Goal: Navigation & Orientation: Find specific page/section

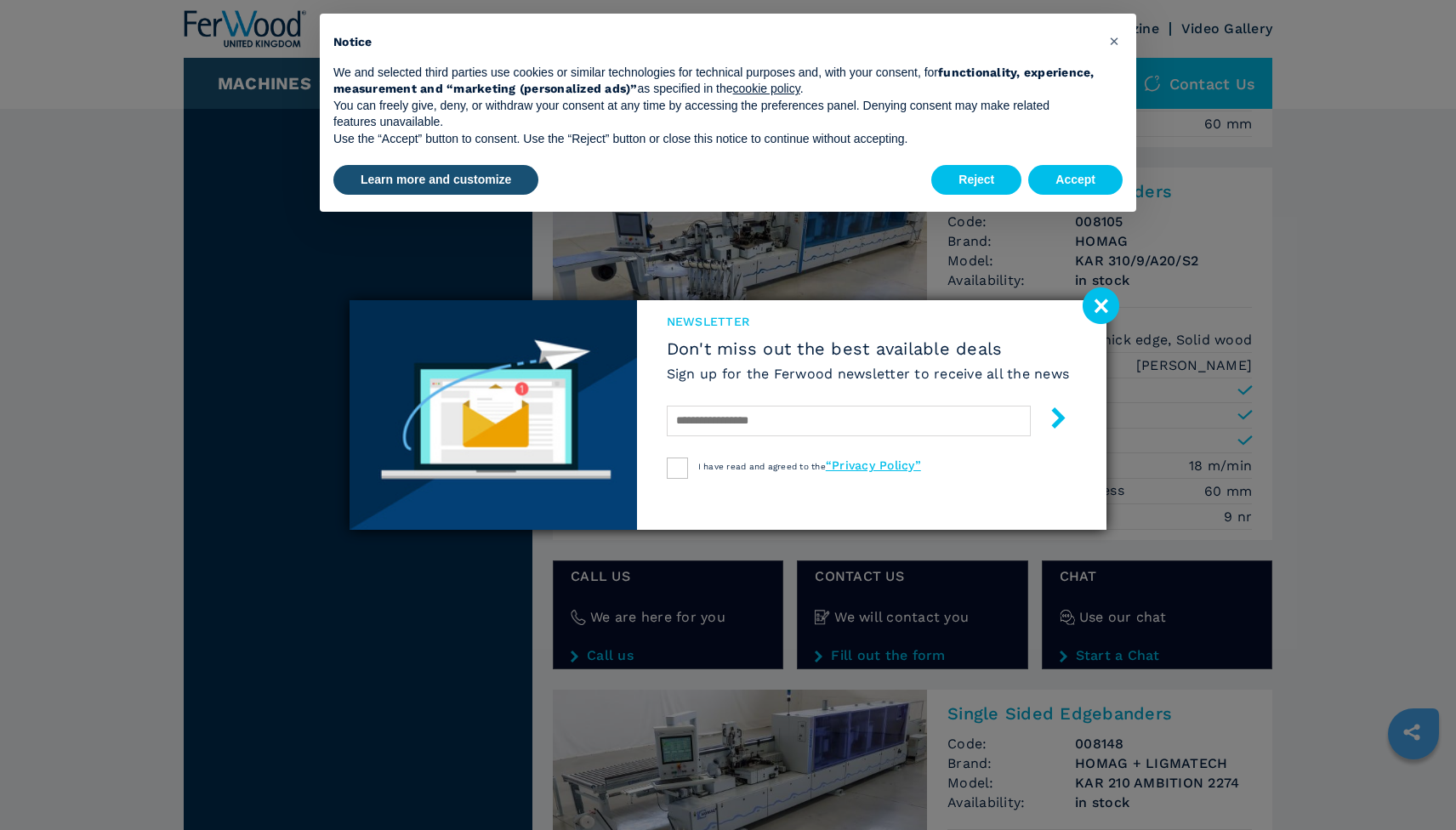
scroll to position [2727, 0]
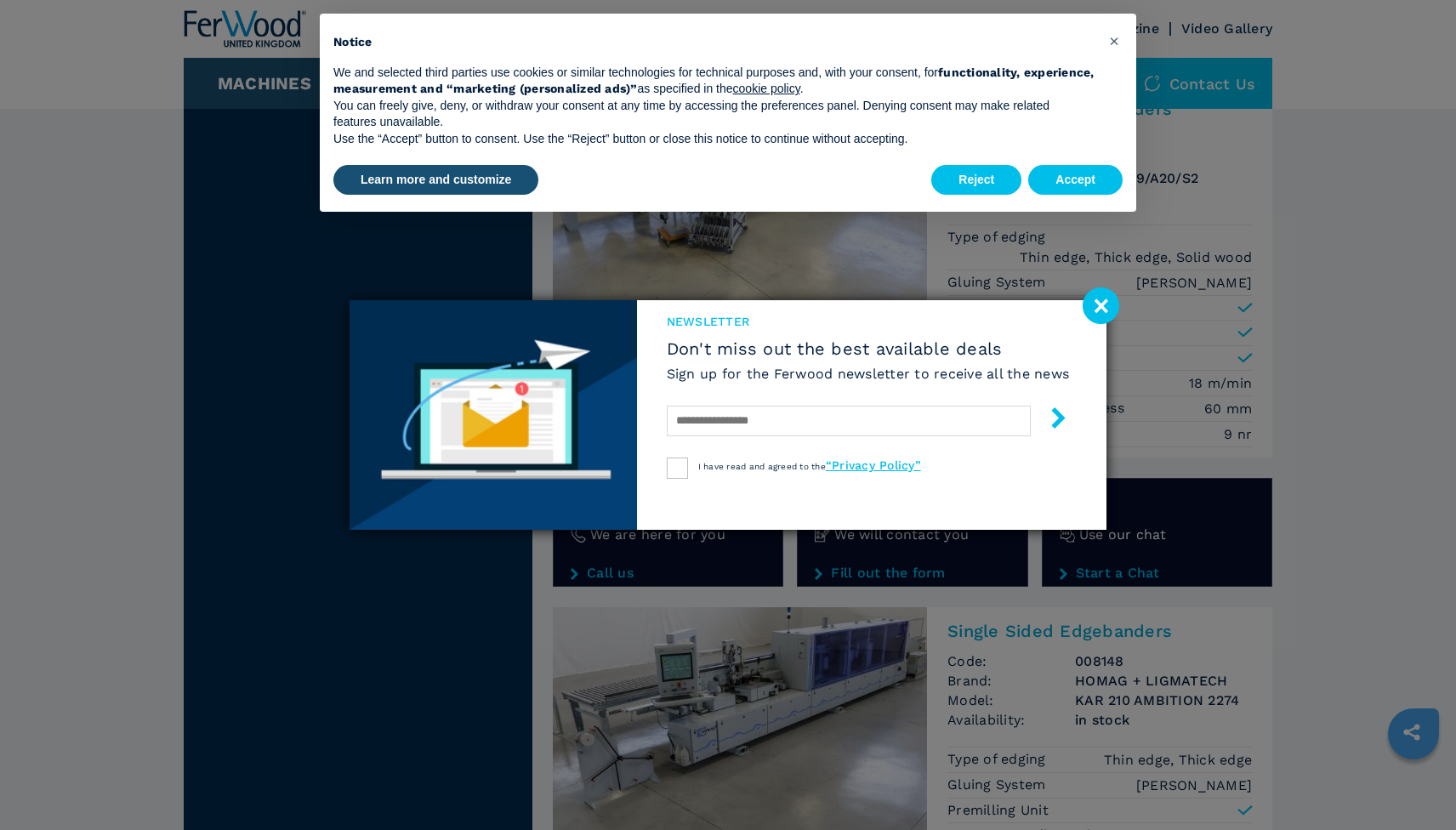
click at [1109, 304] on image at bounding box center [1101, 306] width 37 height 37
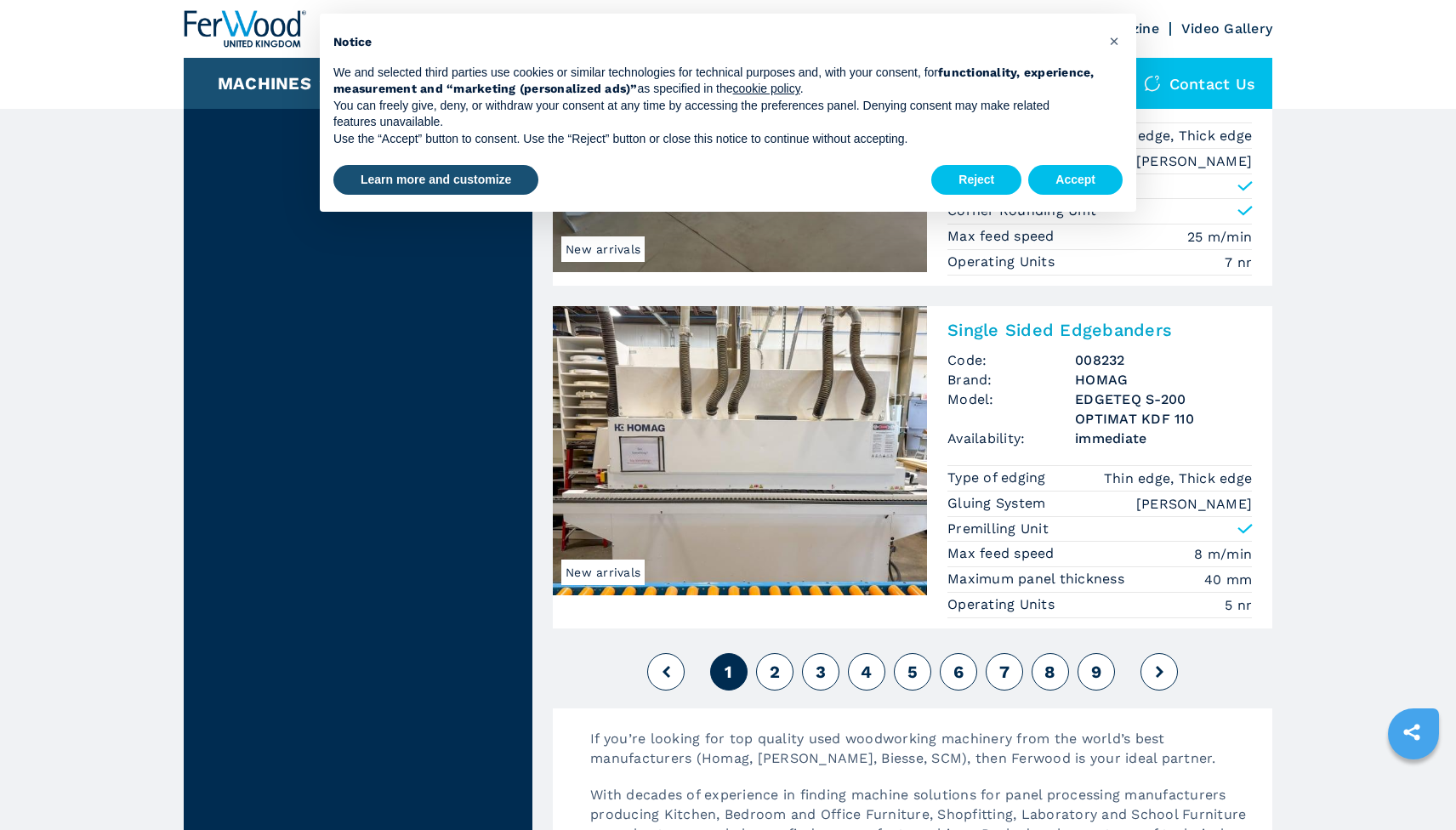
scroll to position [3989, 0]
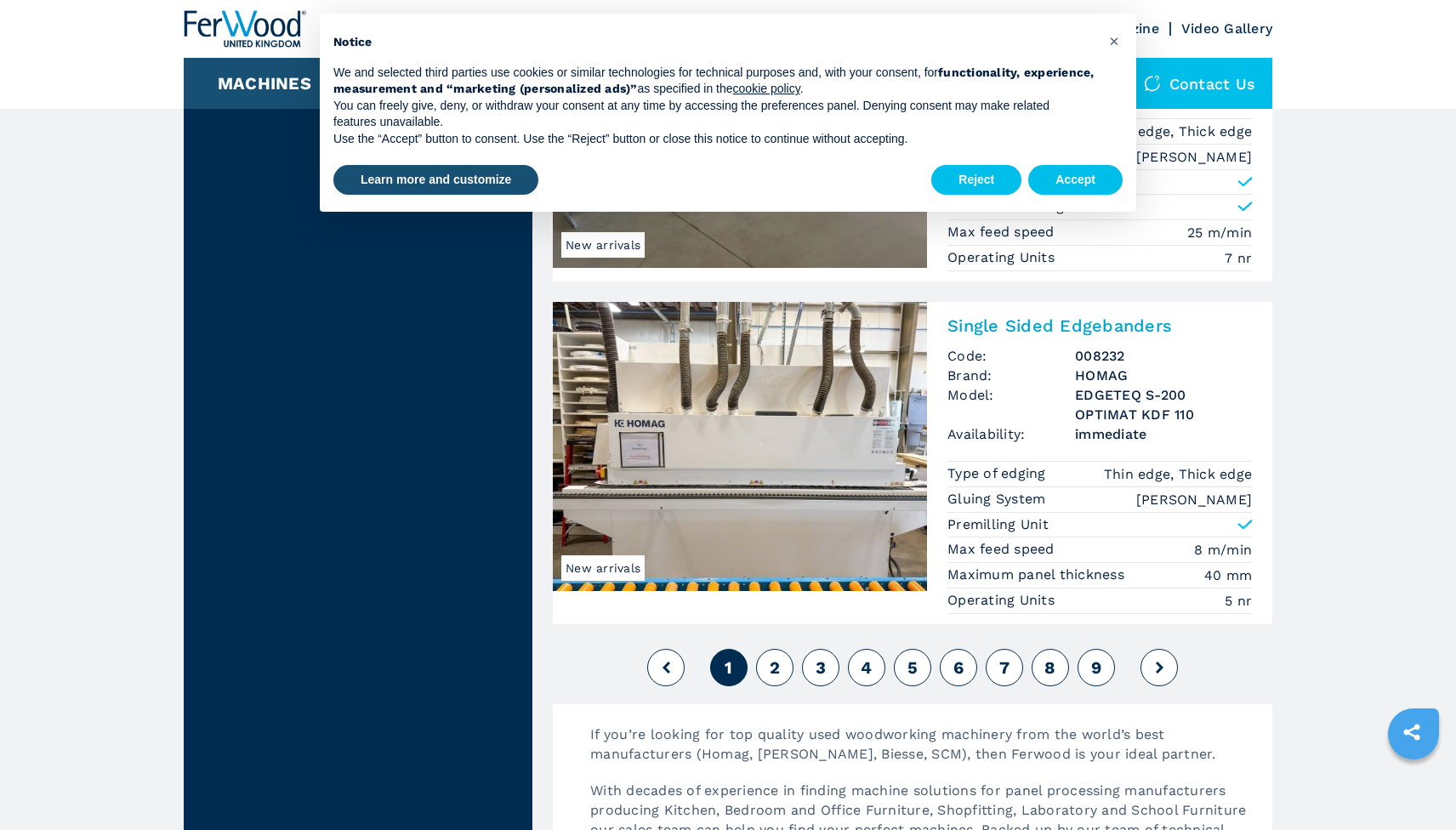
click at [773, 672] on span "2" at bounding box center [774, 668] width 10 height 20
click at [965, 184] on button "Reject" at bounding box center [976, 180] width 90 height 30
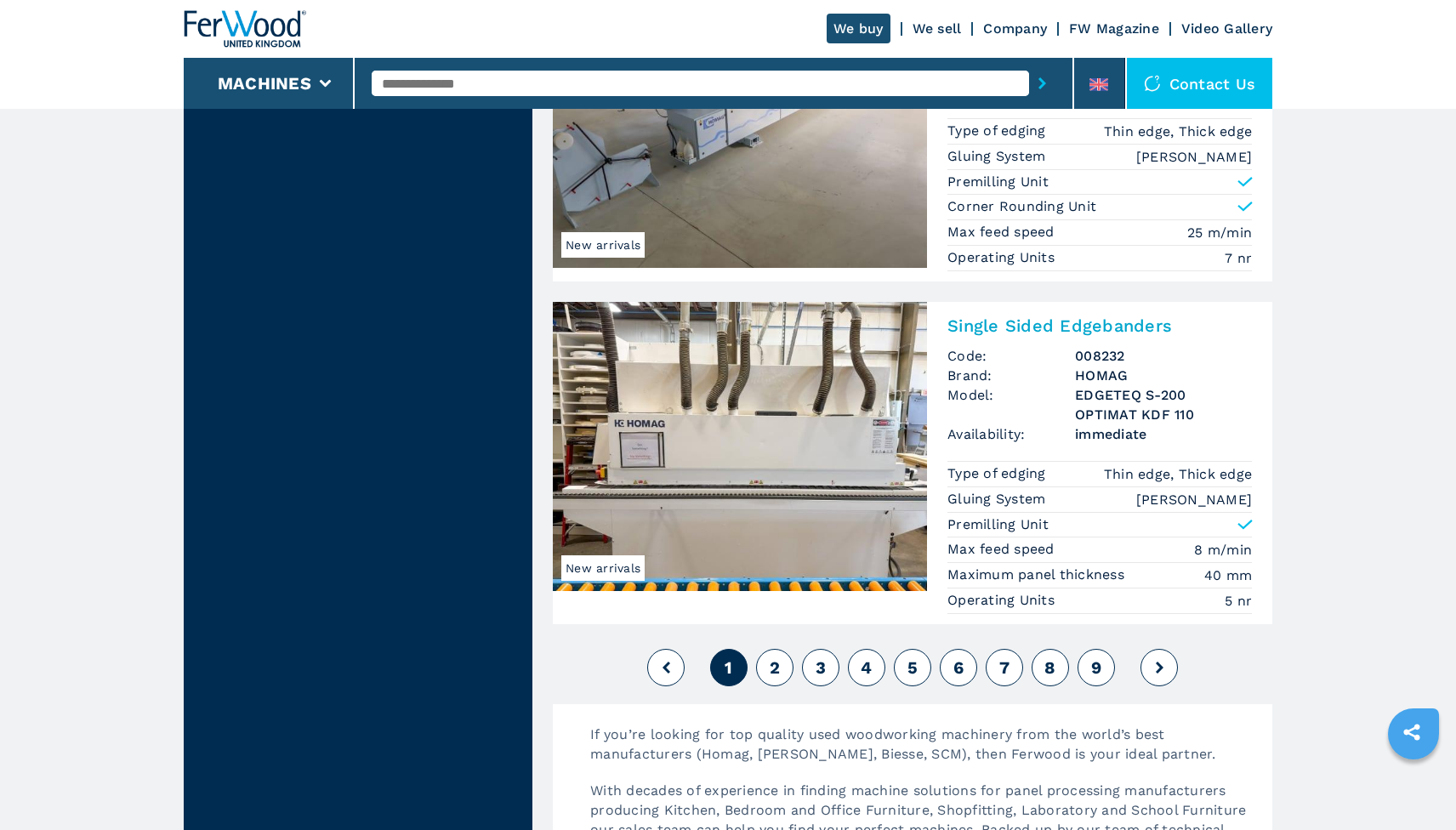
click at [786, 677] on button "2" at bounding box center [774, 667] width 38 height 38
click at [781, 674] on button "2" at bounding box center [774, 667] width 38 height 38
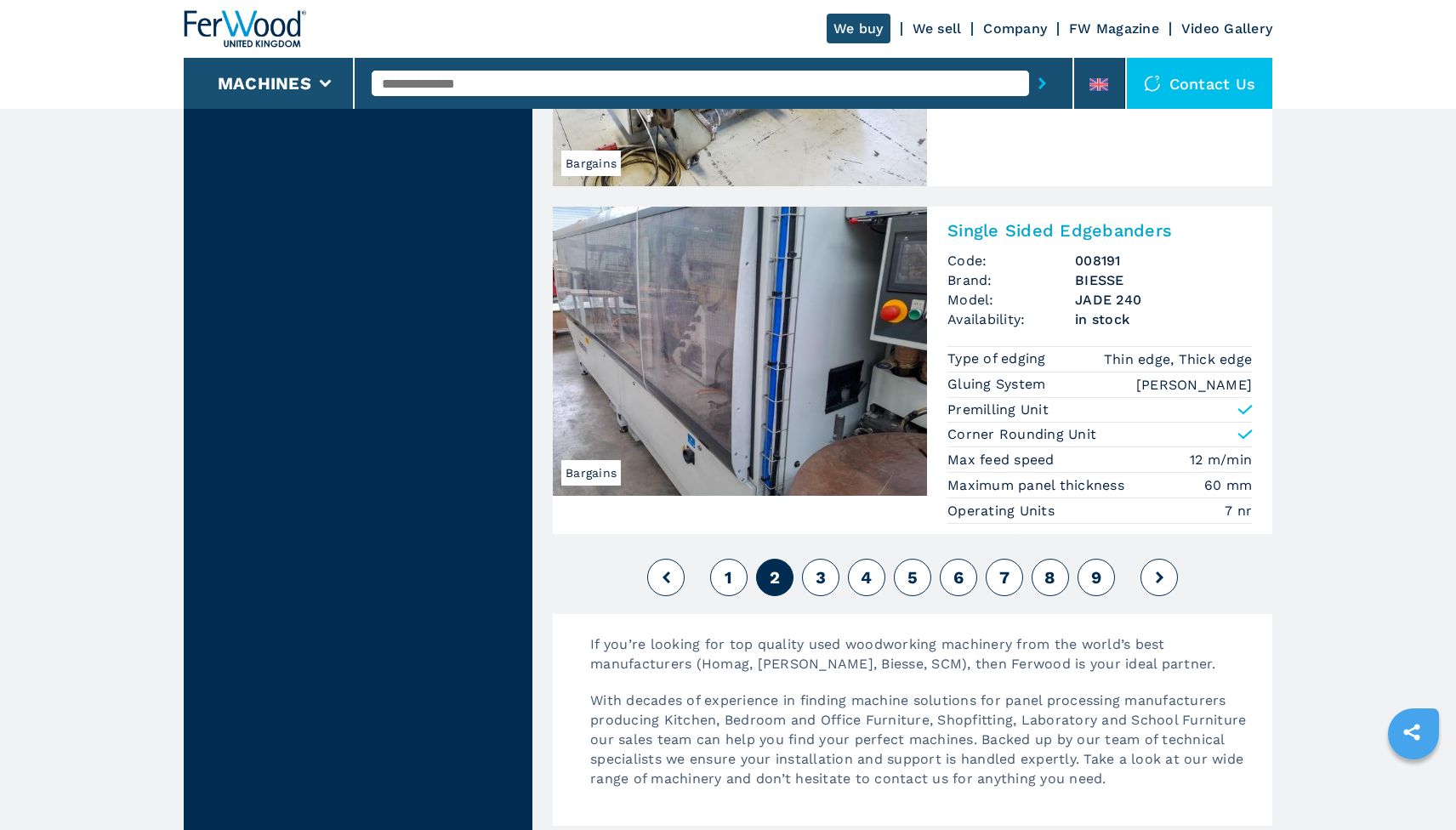
scroll to position [3869, 0]
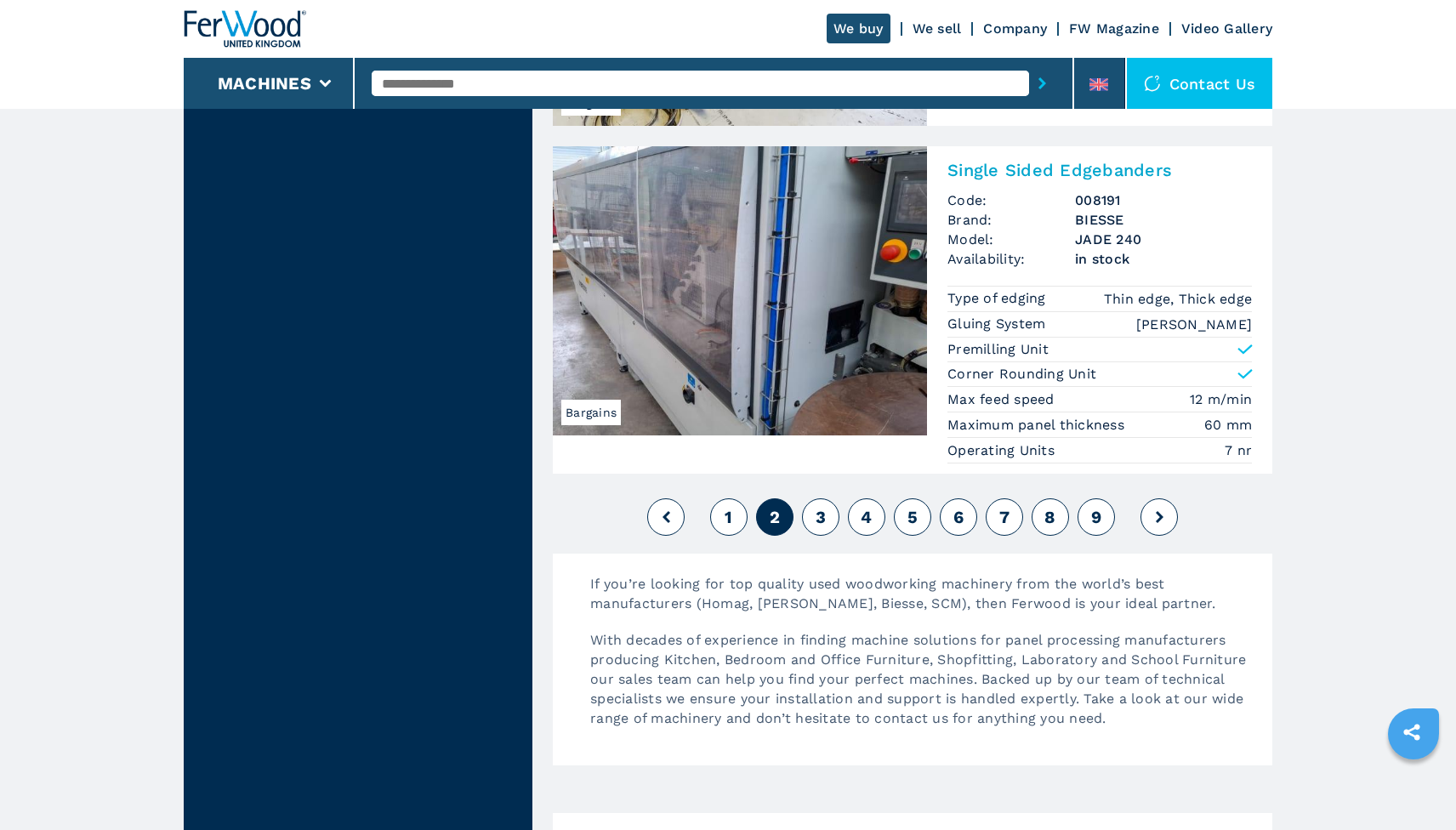
click at [822, 514] on span "3" at bounding box center [820, 517] width 10 height 20
click at [813, 530] on button "3" at bounding box center [820, 517] width 38 height 38
